Goal: Transaction & Acquisition: Download file/media

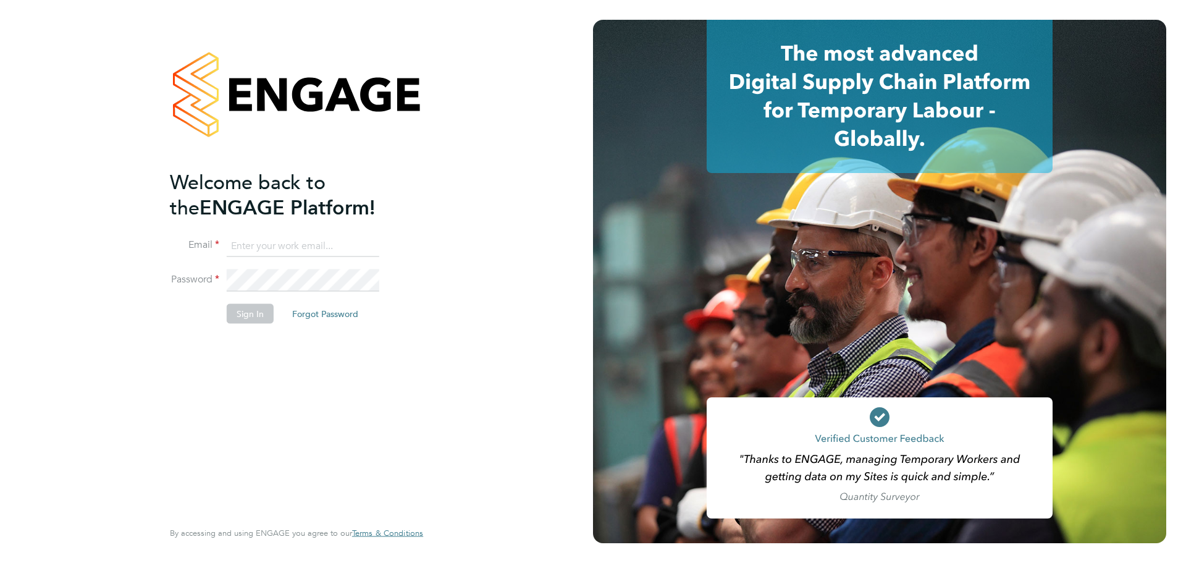
click at [280, 245] on input at bounding box center [303, 246] width 153 height 22
type input "[PERSON_NAME][EMAIL_ADDRESS][PERSON_NAME][DOMAIN_NAME]"
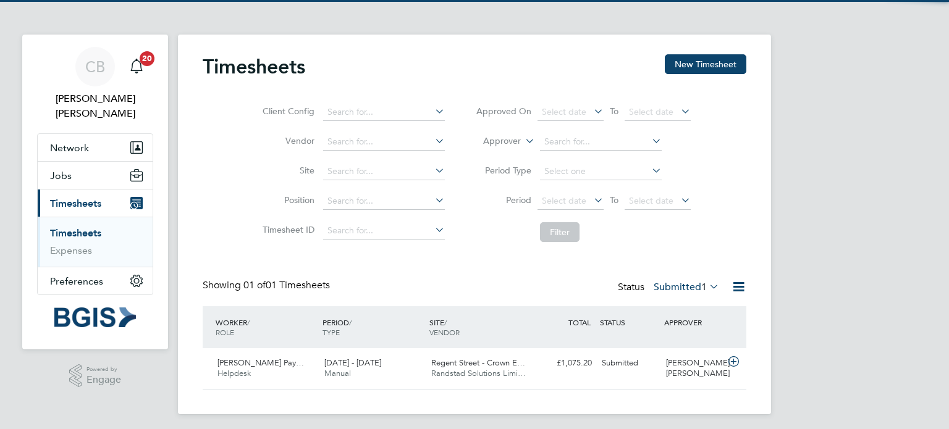
scroll to position [31, 107]
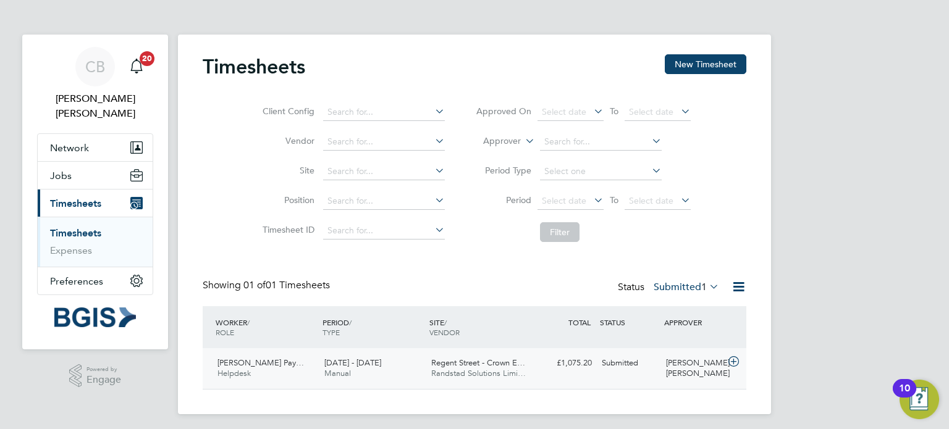
click at [469, 179] on div "£1,075.20 Submitted" at bounding box center [564, 363] width 64 height 20
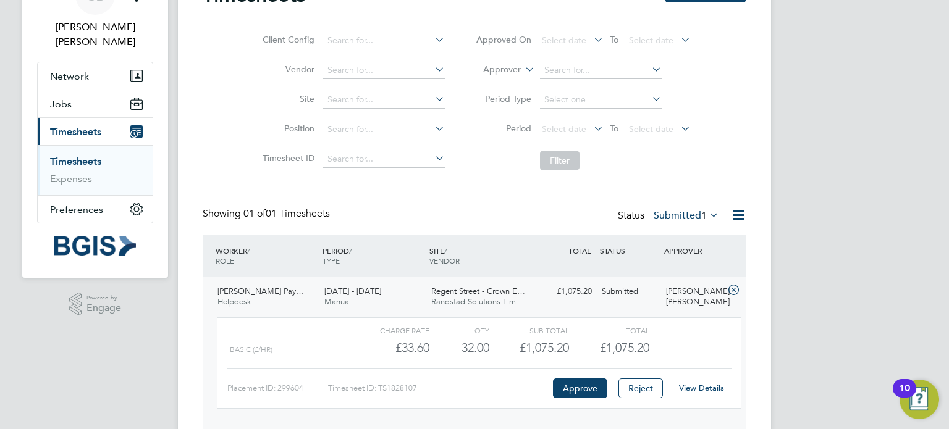
scroll to position [117, 0]
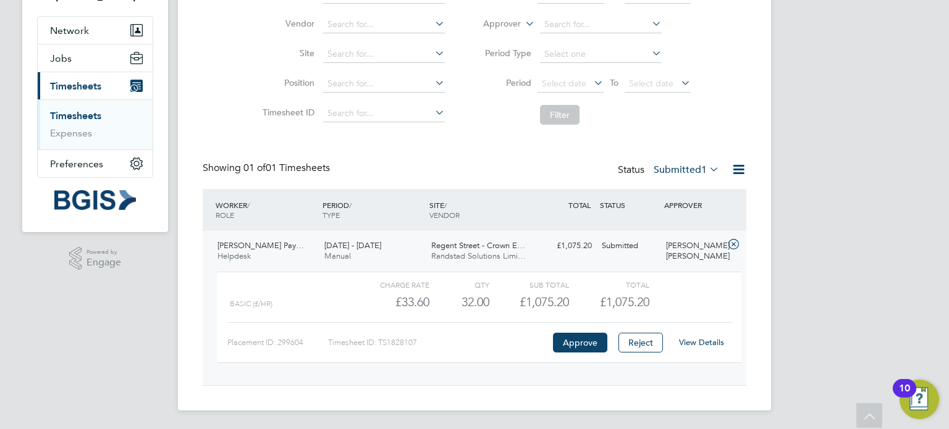
click at [469, 179] on link "View Details" at bounding box center [701, 342] width 45 height 10
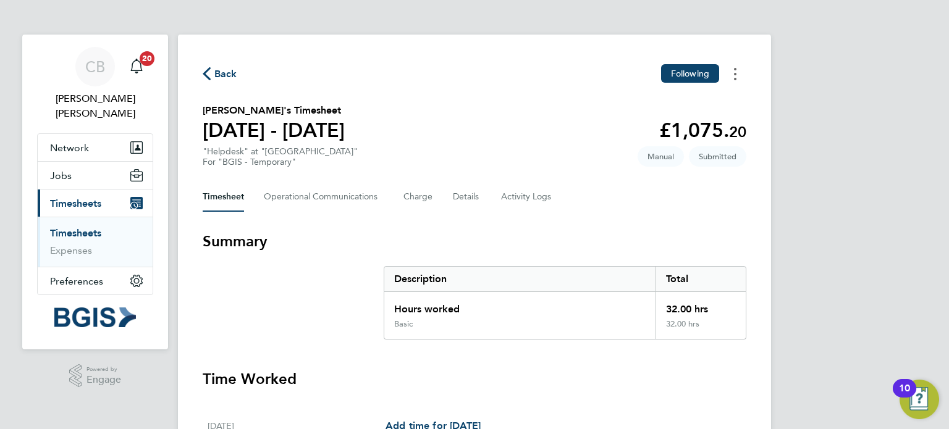
click at [736, 69] on circle "Timesheets Menu" at bounding box center [735, 69] width 2 height 2
drag, startPoint x: 662, startPoint y: 119, endPoint x: 666, endPoint y: 136, distance: 17.7
click at [662, 119] on link "Download timesheet" at bounding box center [672, 126] width 148 height 25
